Goal: Use online tool/utility: Utilize a website feature to perform a specific function

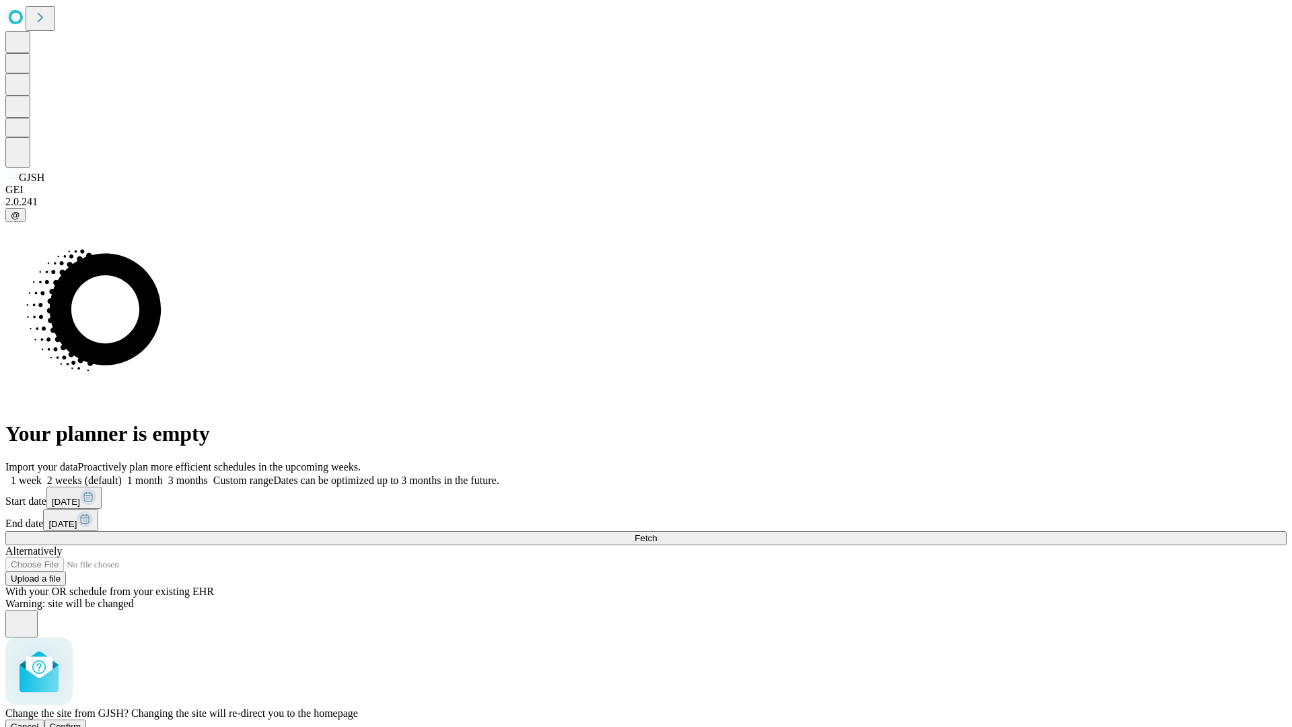
click at [81, 721] on span "Confirm" at bounding box center [66, 726] width 32 height 10
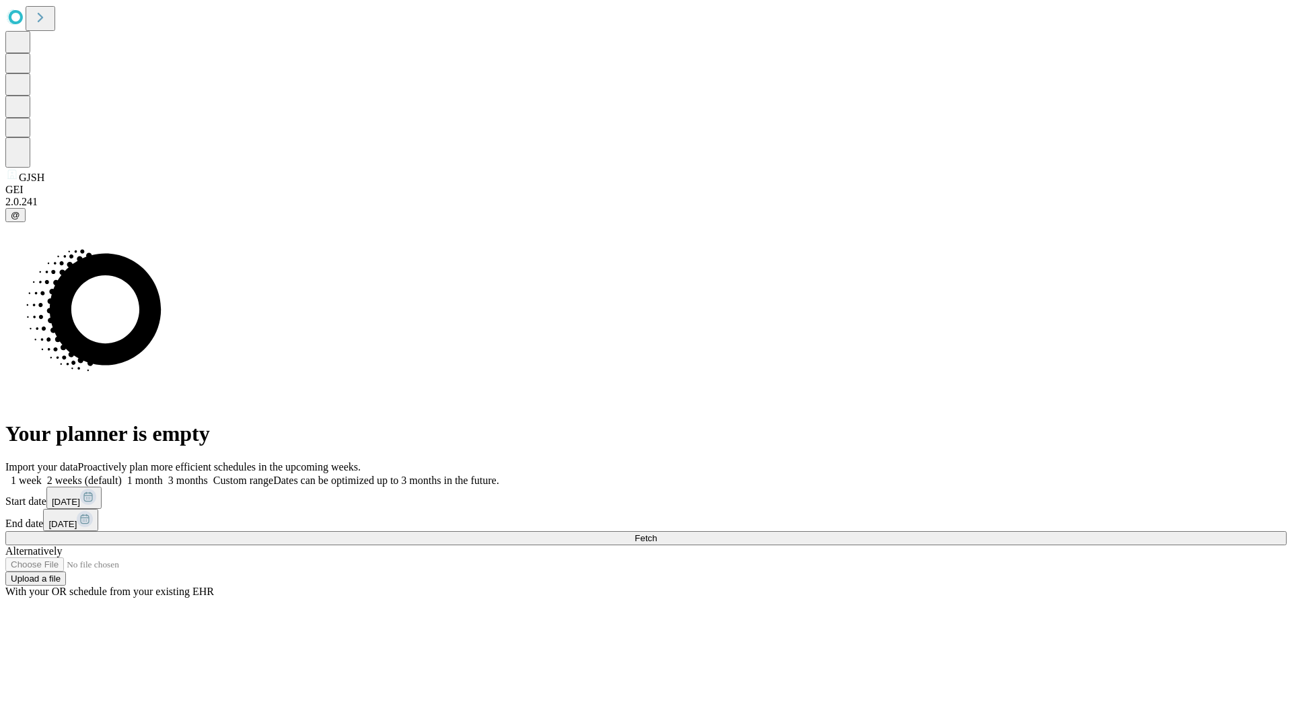
click at [122, 474] on label "2 weeks (default)" at bounding box center [82, 479] width 80 height 11
click at [657, 533] on span "Fetch" at bounding box center [646, 538] width 22 height 10
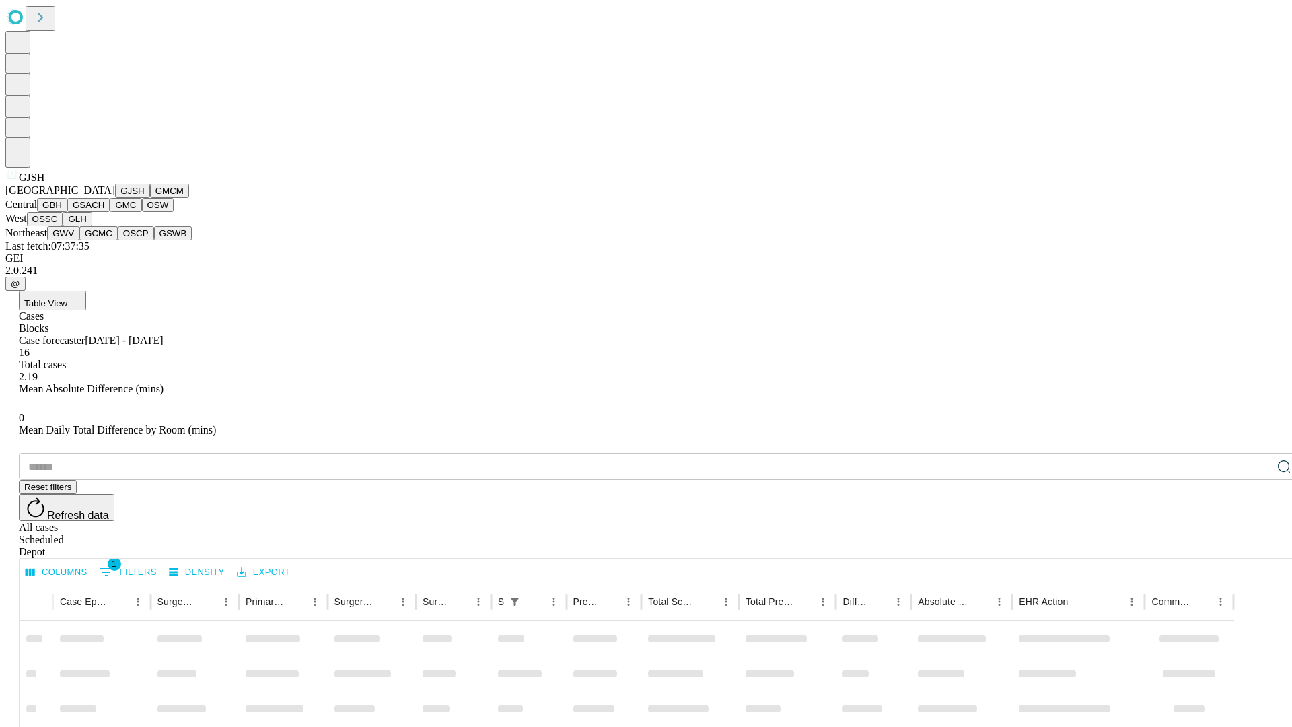
click at [150, 198] on button "GMCM" at bounding box center [169, 191] width 39 height 14
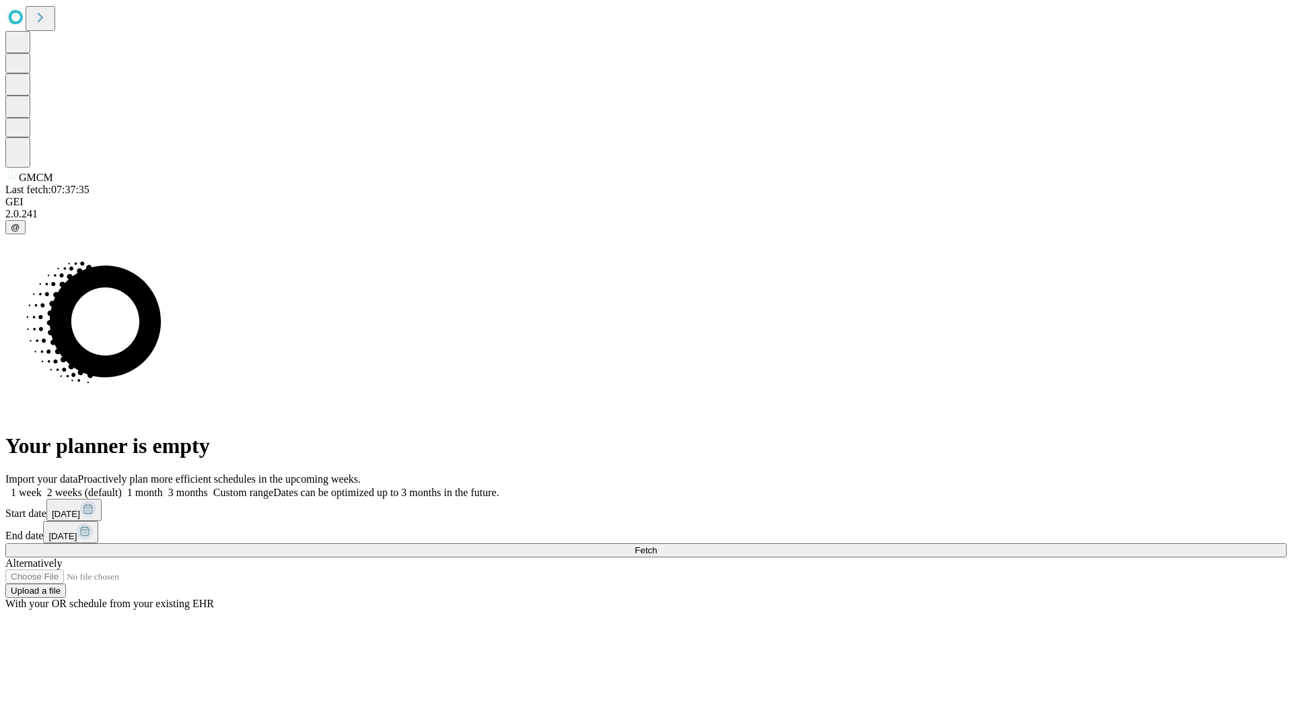
click at [657, 545] on span "Fetch" at bounding box center [646, 550] width 22 height 10
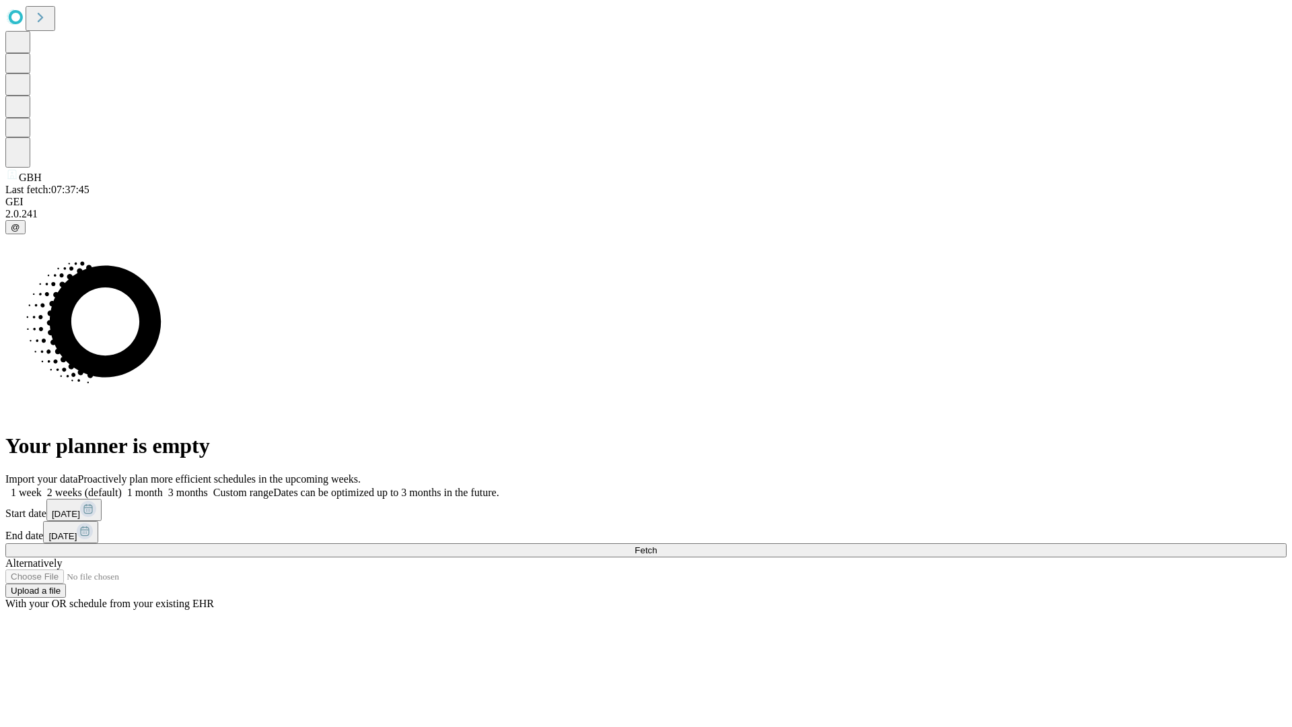
click at [122, 487] on label "2 weeks (default)" at bounding box center [82, 492] width 80 height 11
click at [657, 545] on span "Fetch" at bounding box center [646, 550] width 22 height 10
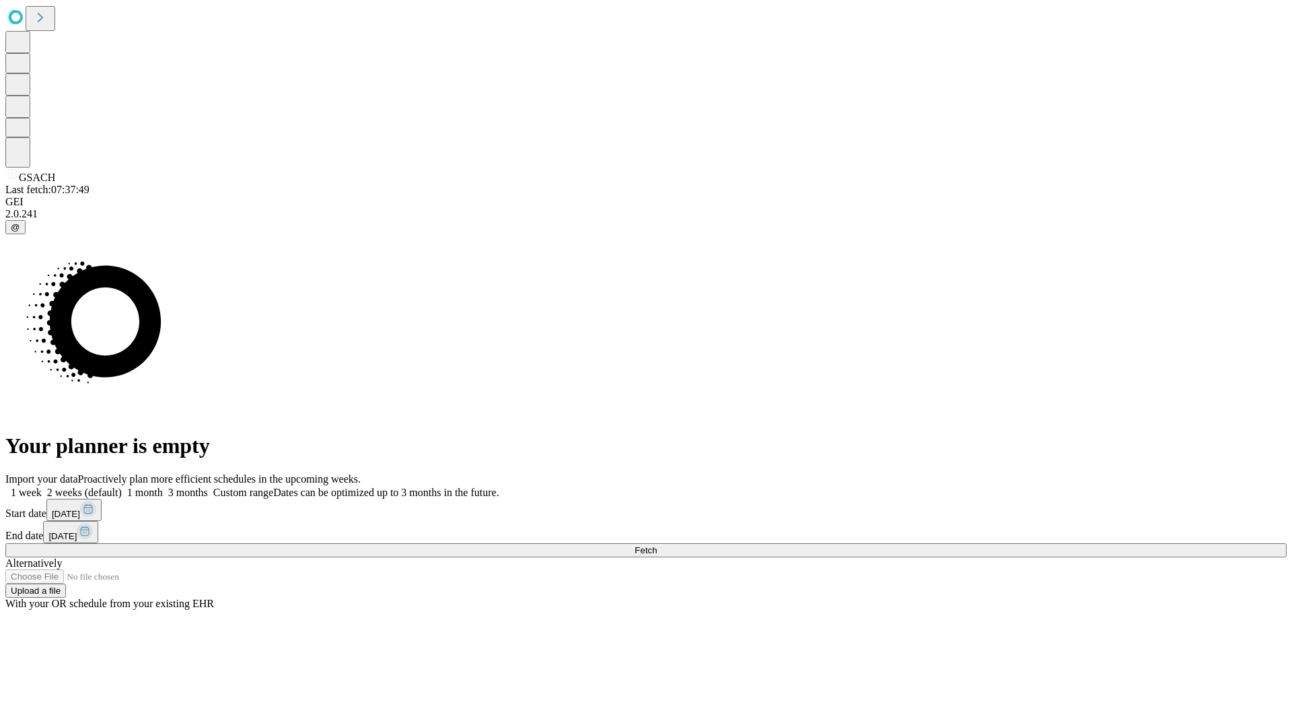
click at [122, 487] on label "2 weeks (default)" at bounding box center [82, 492] width 80 height 11
click at [657, 545] on span "Fetch" at bounding box center [646, 550] width 22 height 10
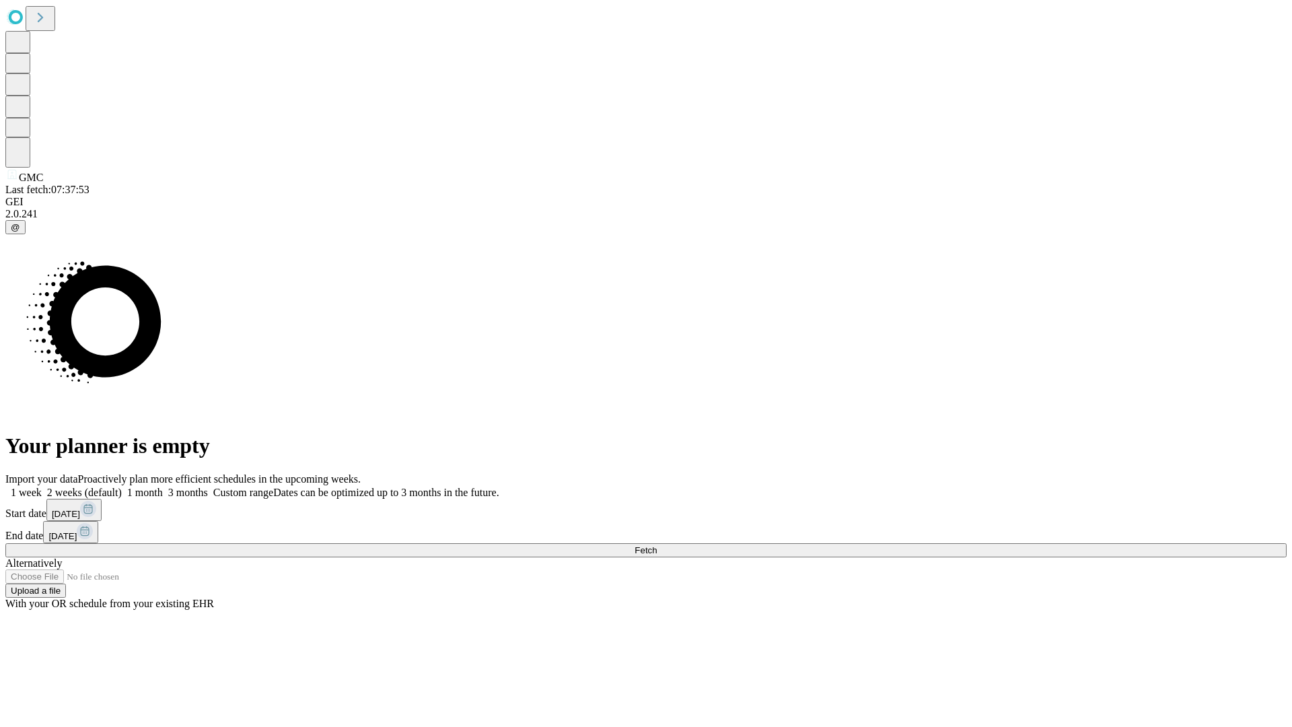
click at [122, 487] on label "2 weeks (default)" at bounding box center [82, 492] width 80 height 11
click at [657, 545] on span "Fetch" at bounding box center [646, 550] width 22 height 10
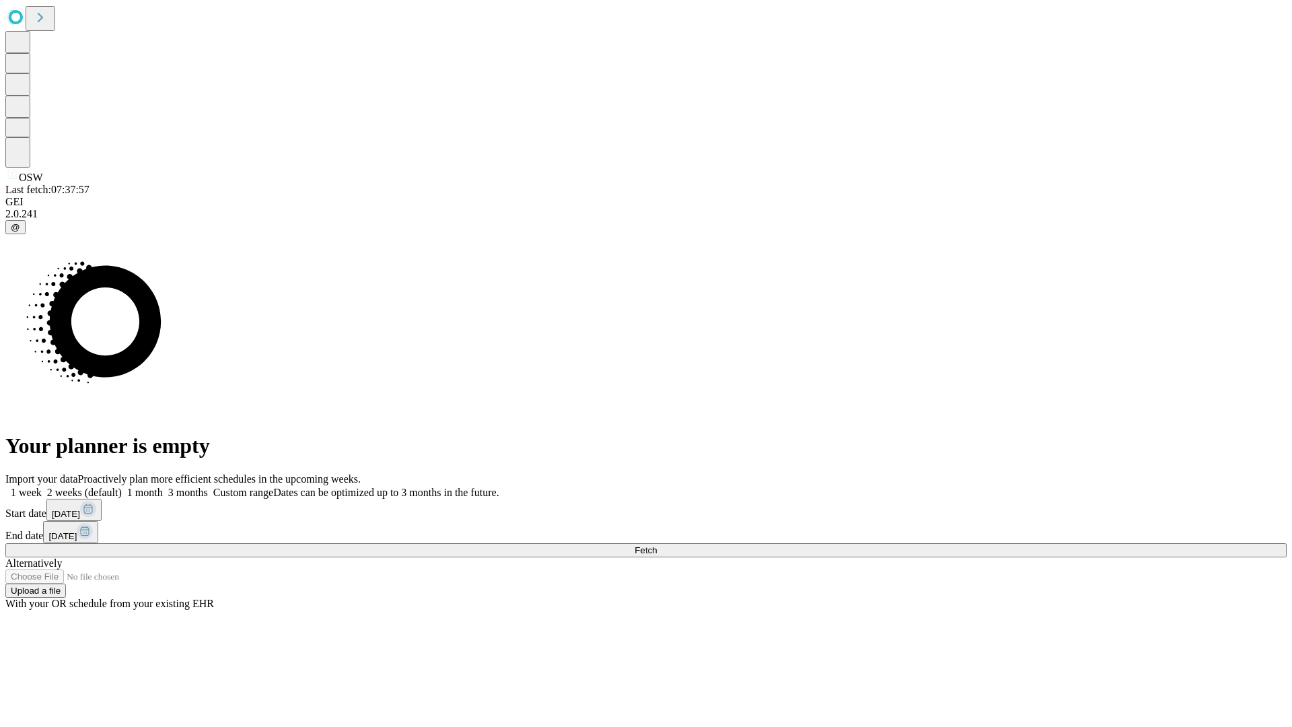
click at [122, 487] on label "2 weeks (default)" at bounding box center [82, 492] width 80 height 11
click at [657, 545] on span "Fetch" at bounding box center [646, 550] width 22 height 10
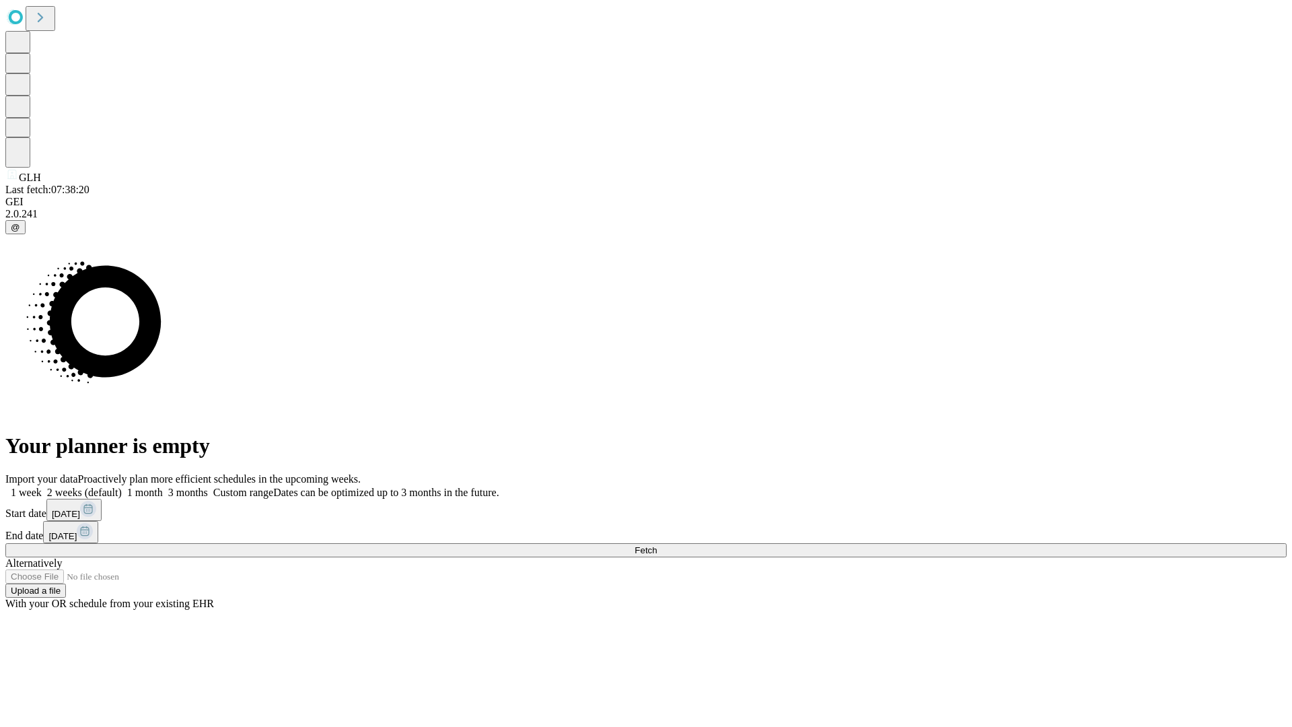
click at [122, 487] on label "2 weeks (default)" at bounding box center [82, 492] width 80 height 11
click at [657, 545] on span "Fetch" at bounding box center [646, 550] width 22 height 10
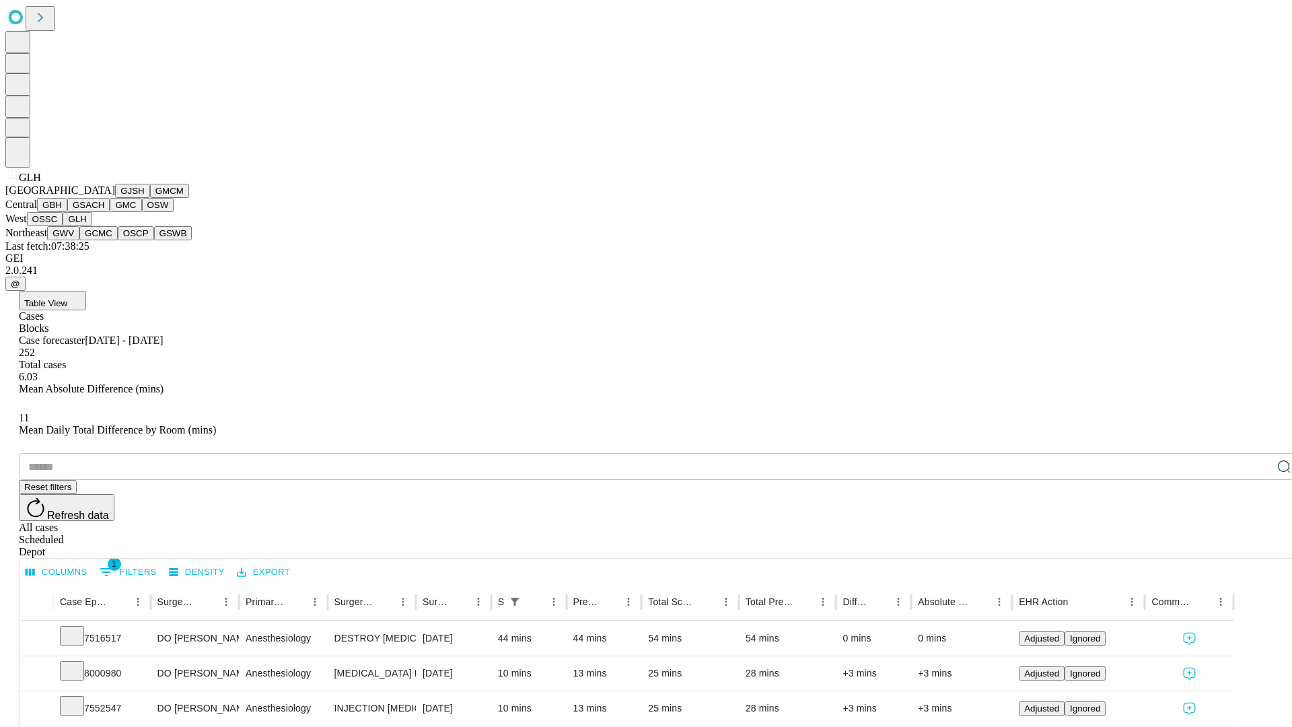
click at [79, 240] on button "GWV" at bounding box center [63, 233] width 32 height 14
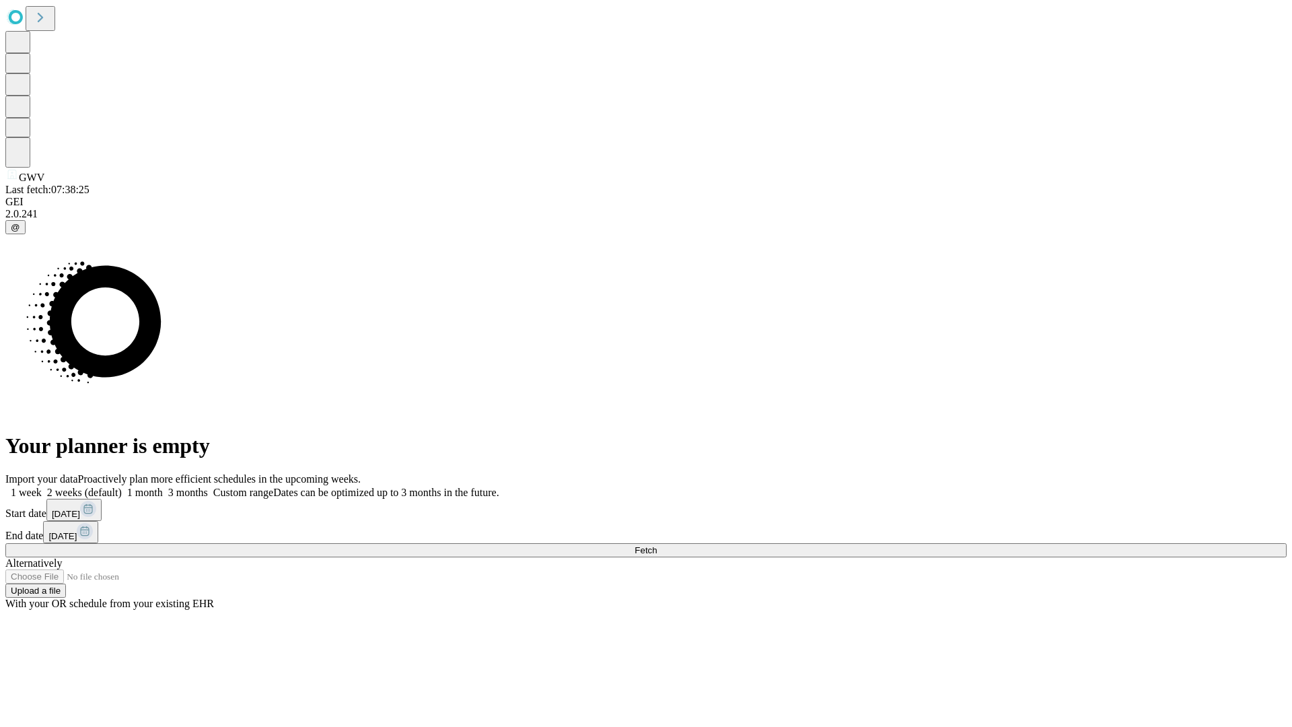
click at [122, 487] on label "2 weeks (default)" at bounding box center [82, 492] width 80 height 11
click at [657, 545] on span "Fetch" at bounding box center [646, 550] width 22 height 10
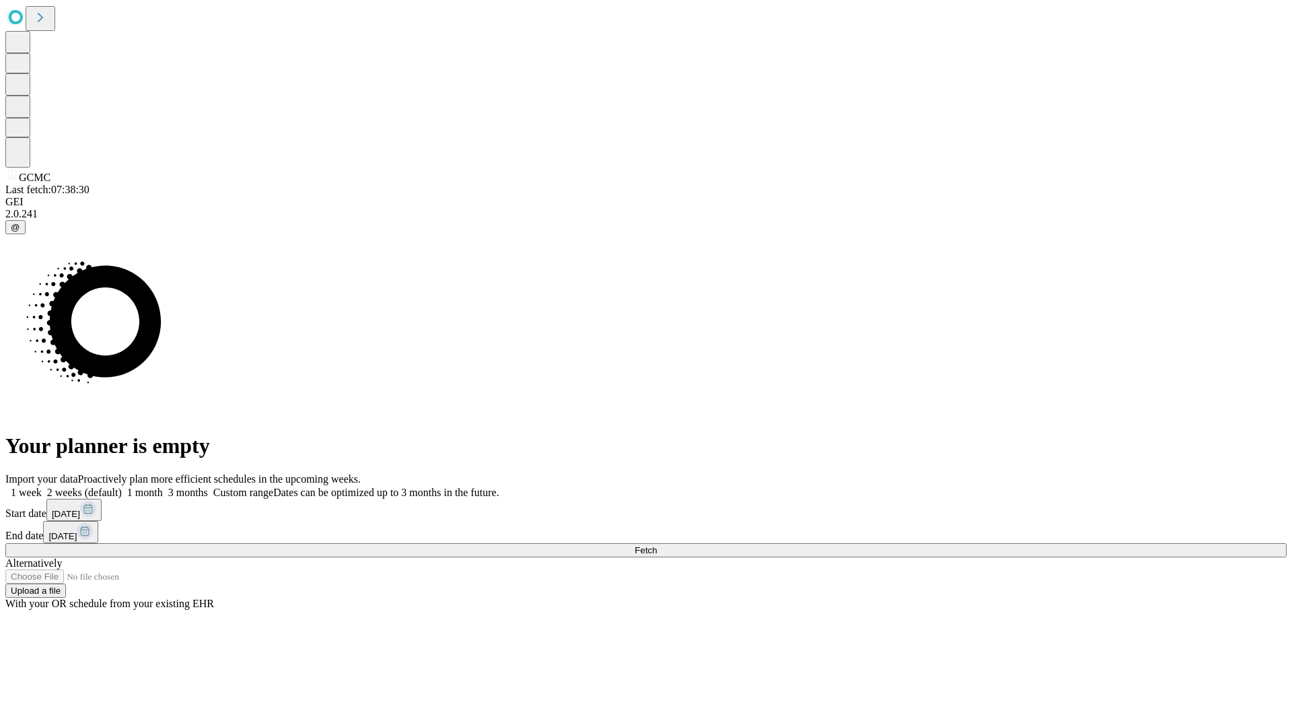
click at [122, 487] on label "2 weeks (default)" at bounding box center [82, 492] width 80 height 11
click at [657, 545] on span "Fetch" at bounding box center [646, 550] width 22 height 10
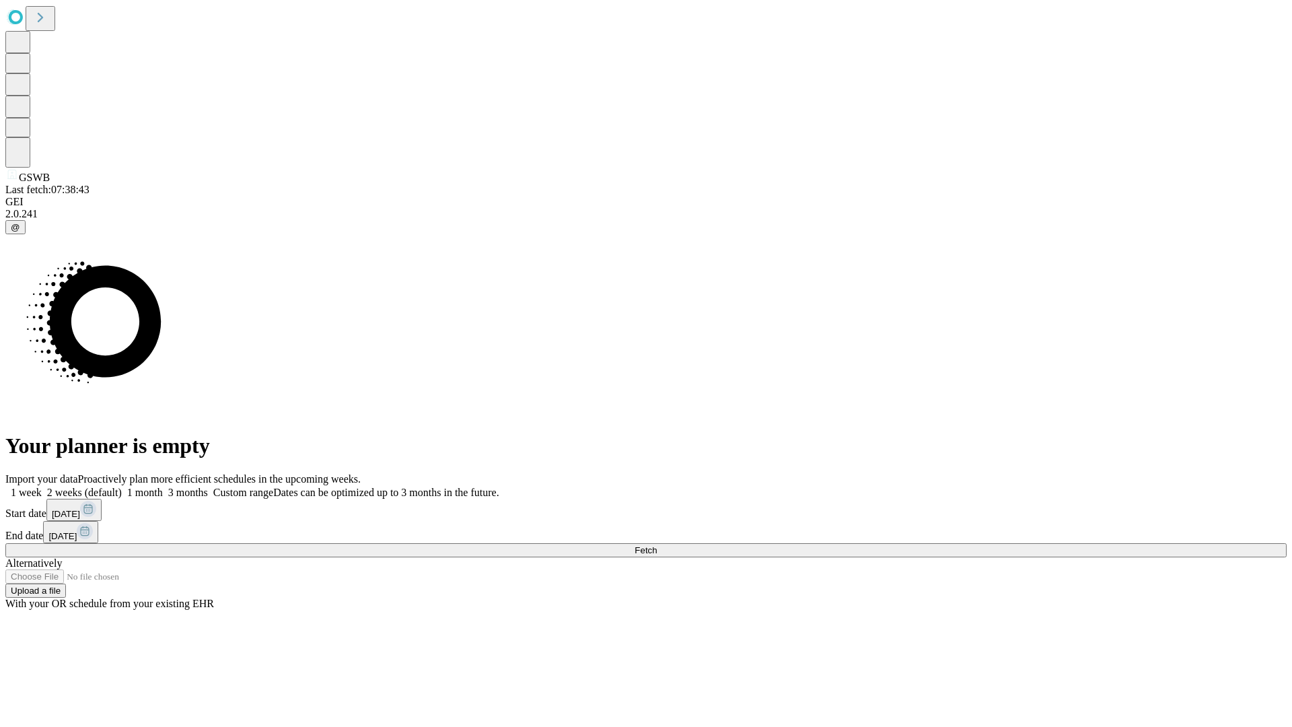
click at [657, 545] on span "Fetch" at bounding box center [646, 550] width 22 height 10
